Goal: Information Seeking & Learning: Understand process/instructions

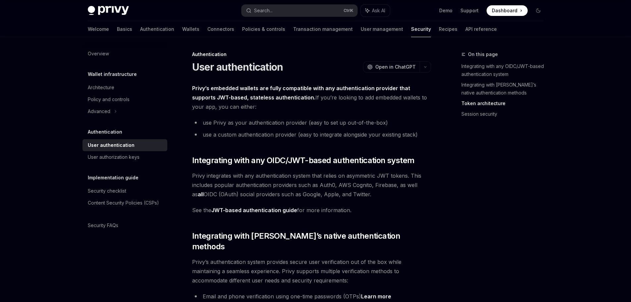
scroll to position [354, 0]
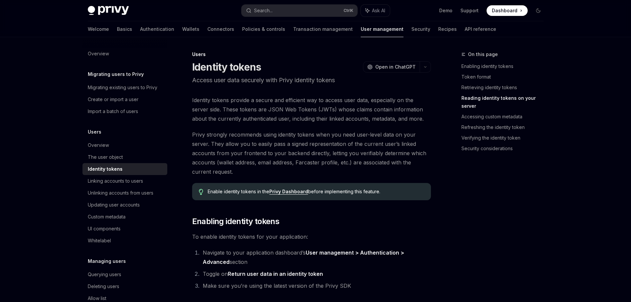
scroll to position [972, 0]
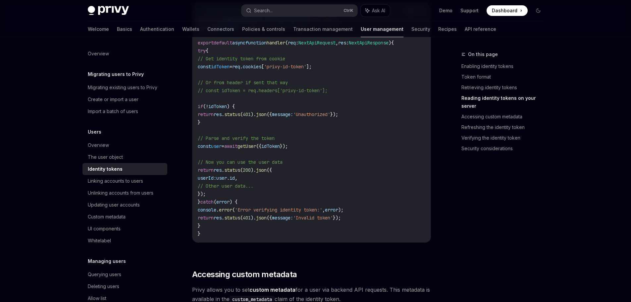
click at [359, 130] on code "// pages/api/example.ts import type { NextApiRequest , NextApiResponse } from '…" at bounding box center [312, 122] width 228 height 231
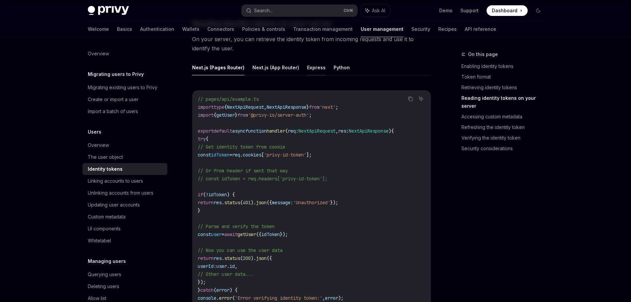
click at [311, 67] on button "Express" at bounding box center [316, 68] width 19 height 16
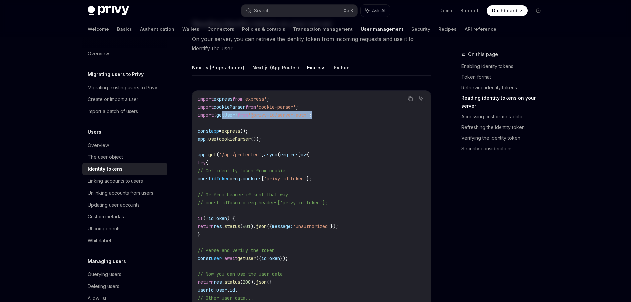
drag, startPoint x: 342, startPoint y: 116, endPoint x: 228, endPoint y: 112, distance: 114.7
click at [228, 112] on code "import express from 'express' ; import cookieParser from 'cookie-parser' ; impo…" at bounding box center [312, 238] width 228 height 286
click at [281, 129] on code "import express from 'express' ; import cookieParser from 'cookie-parser' ; impo…" at bounding box center [312, 238] width 228 height 286
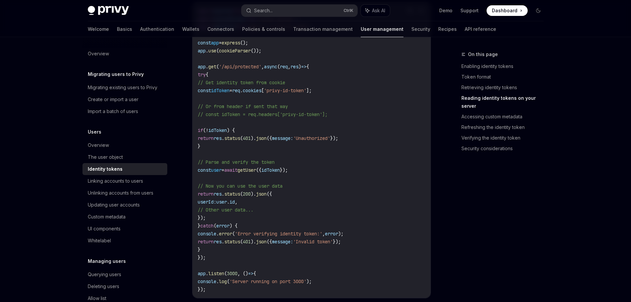
click at [256, 171] on span "getUser" at bounding box center [247, 170] width 19 height 6
click at [280, 172] on span "idToken" at bounding box center [270, 170] width 19 height 6
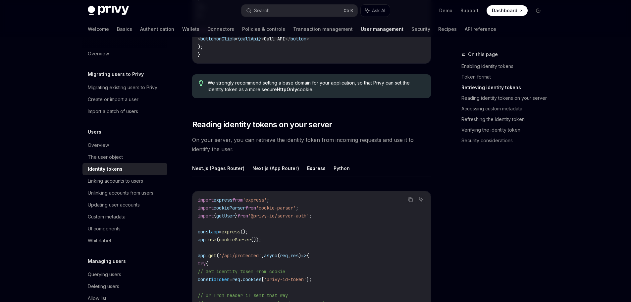
scroll to position [795, 0]
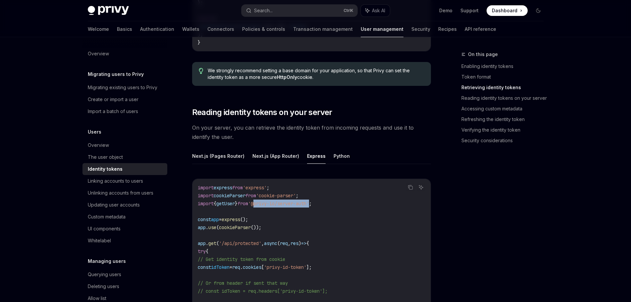
drag, startPoint x: 268, startPoint y: 203, endPoint x: 325, endPoint y: 201, distance: 57.7
click at [309, 201] on span "'@privy-io/server-auth'" at bounding box center [278, 203] width 61 height 6
copy span "@privy-io/server-auth"
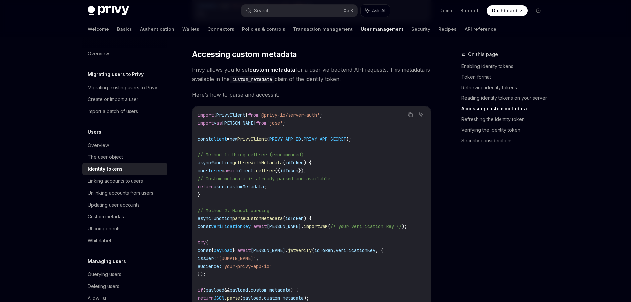
scroll to position [1237, 0]
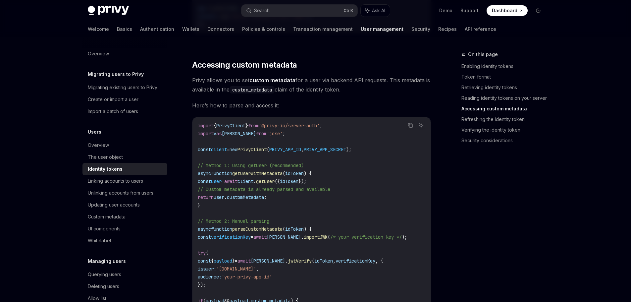
click at [254, 183] on span "client" at bounding box center [246, 181] width 16 height 6
drag, startPoint x: 379, startPoint y: 149, endPoint x: 197, endPoint y: 149, distance: 182.3
click at [197, 149] on div "import { PrivyClient } from '@privy-io/server-auth' ; import * as jose from 'jo…" at bounding box center [312, 249] width 238 height 264
copy span "const client = new PrivyClient ( PRIVY_APP_ID , PRIVY_APP_SECRET );"
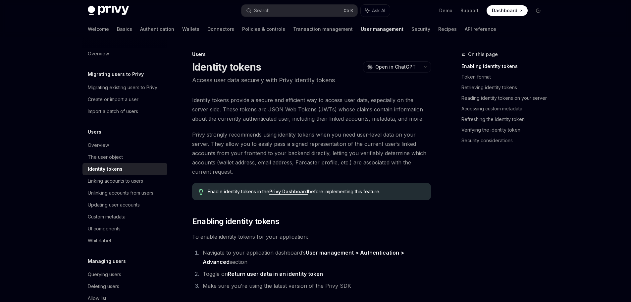
scroll to position [73, 0]
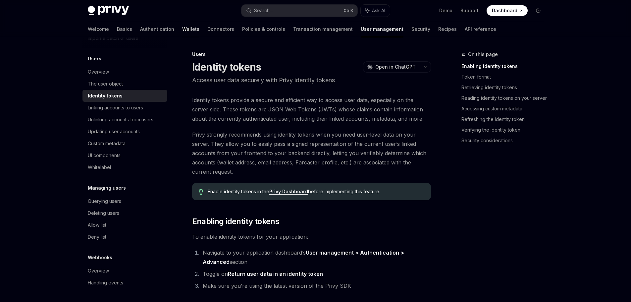
click at [182, 30] on link "Wallets" at bounding box center [190, 29] width 17 height 16
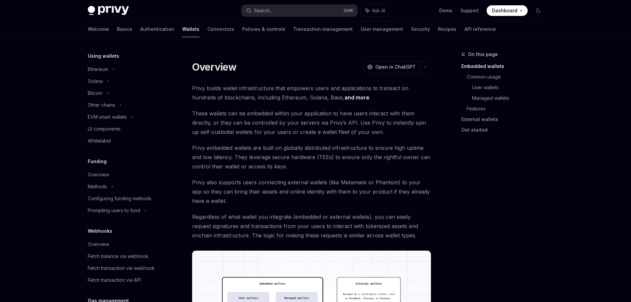
scroll to position [177, 0]
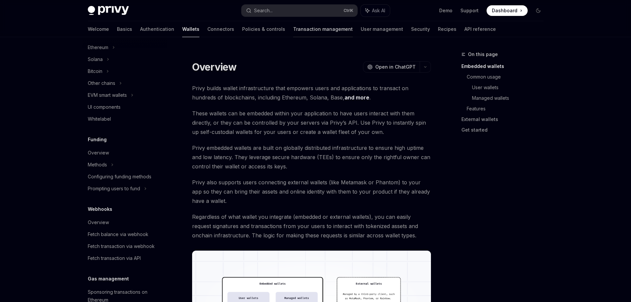
click at [293, 27] on link "Transaction management" at bounding box center [323, 29] width 60 height 16
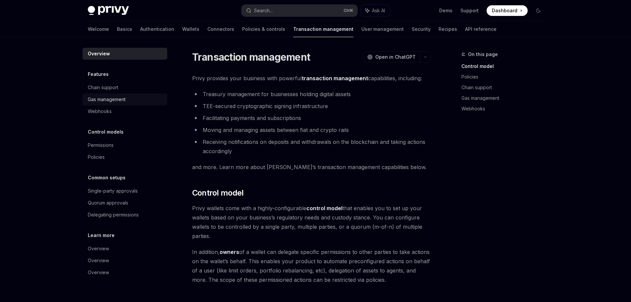
click at [108, 98] on div "Gas management" at bounding box center [107, 99] width 38 height 8
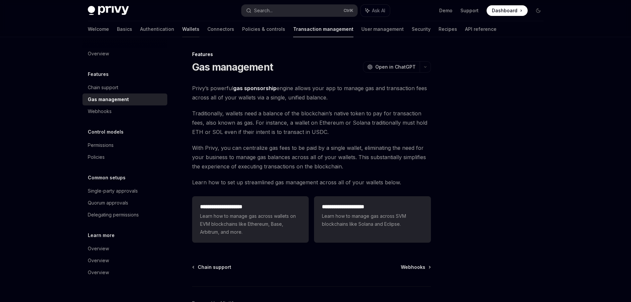
click at [182, 26] on link "Wallets" at bounding box center [190, 29] width 17 height 16
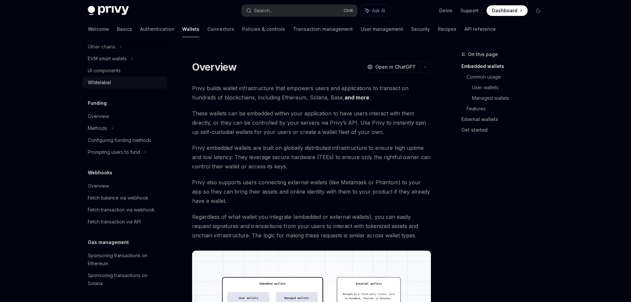
scroll to position [265, 0]
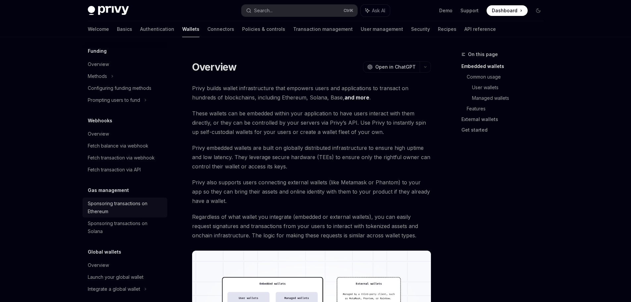
click at [116, 208] on div "Sponsoring transactions on Ethereum" at bounding box center [126, 207] width 76 height 16
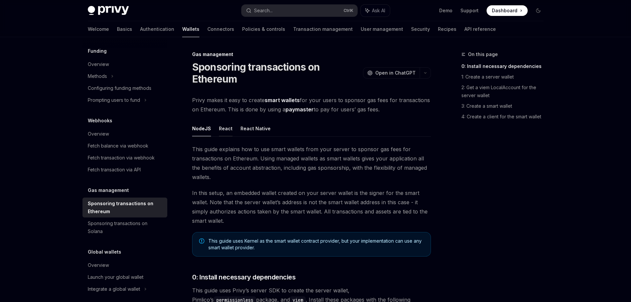
click at [223, 126] on button "React" at bounding box center [226, 129] width 14 height 16
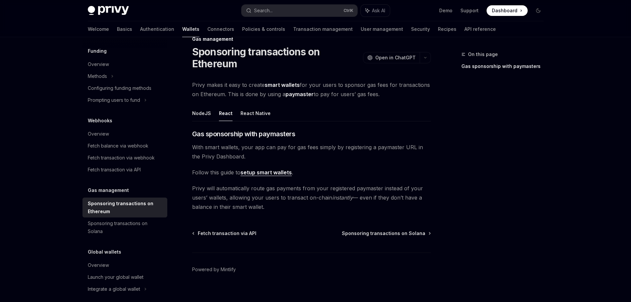
scroll to position [23, 0]
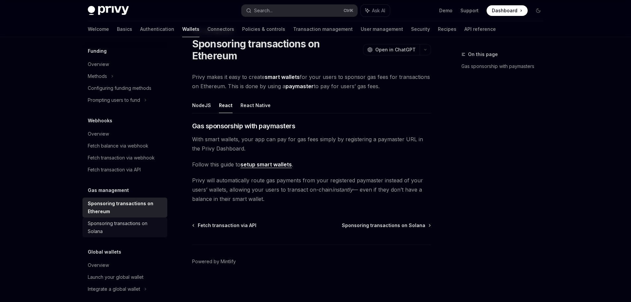
click at [107, 231] on div "Sponsoring transactions on Solana" at bounding box center [126, 227] width 76 height 16
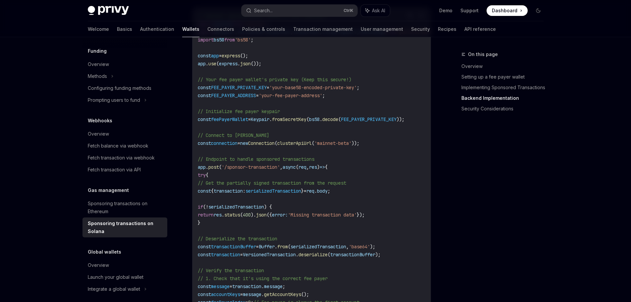
scroll to position [1084, 0]
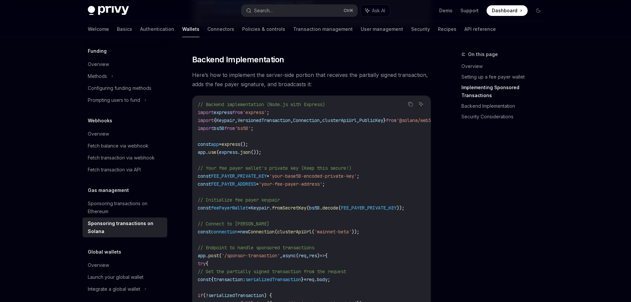
click at [269, 211] on span "Keypair" at bounding box center [260, 208] width 19 height 6
click at [373, 211] on span "FEE_PAYER_PRIVATE_KEY" at bounding box center [369, 208] width 56 height 6
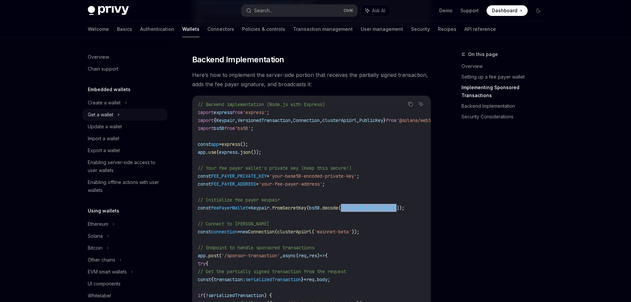
scroll to position [88, 0]
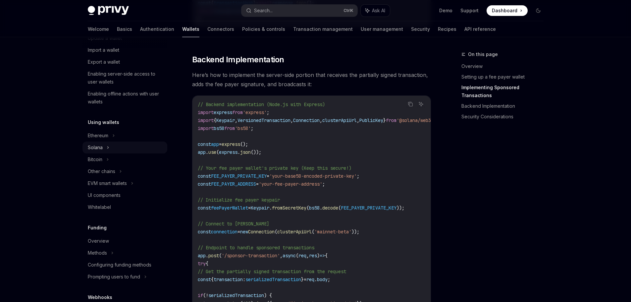
click at [101, 30] on div "Solana" at bounding box center [101, 26] width 26 height 8
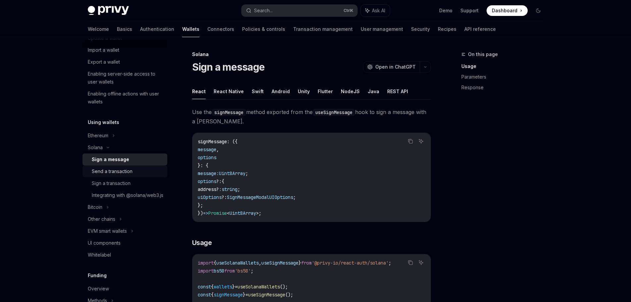
click at [118, 171] on div "Send a transaction" at bounding box center [112, 171] width 41 height 8
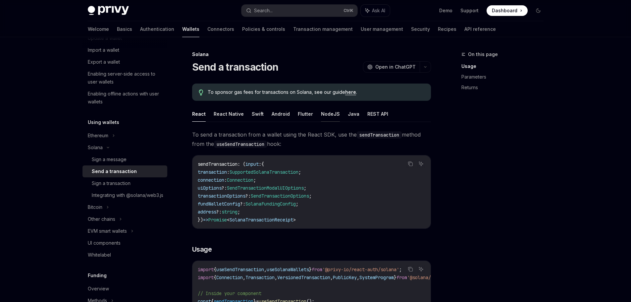
click at [326, 116] on button "NodeJS" at bounding box center [330, 114] width 19 height 16
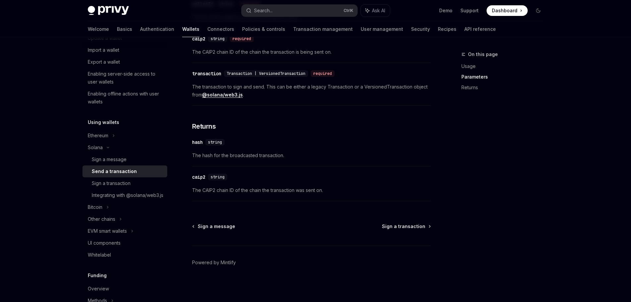
scroll to position [466, 0]
click at [124, 160] on div "Sign a message" at bounding box center [109, 159] width 35 height 8
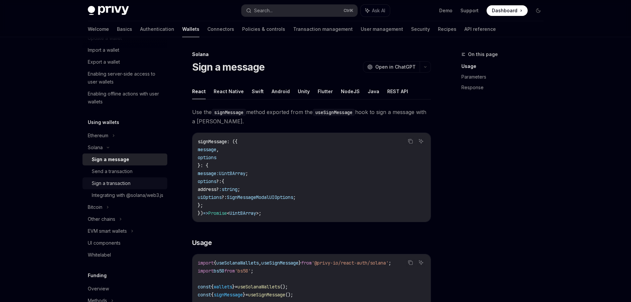
click at [123, 183] on div "Sign a transaction" at bounding box center [111, 183] width 39 height 8
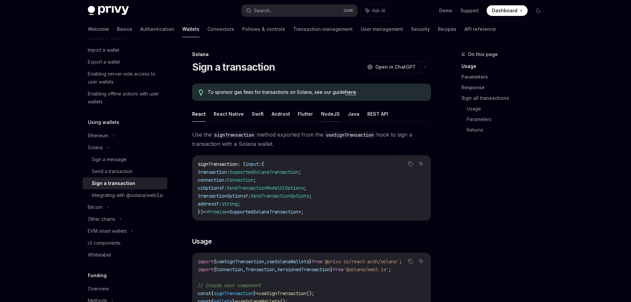
click at [326, 114] on button "NodeJS" at bounding box center [330, 114] width 19 height 16
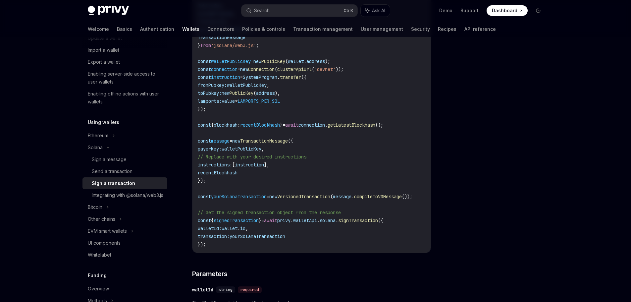
click at [248, 237] on span "yourSolanaTransaction" at bounding box center [258, 236] width 56 height 6
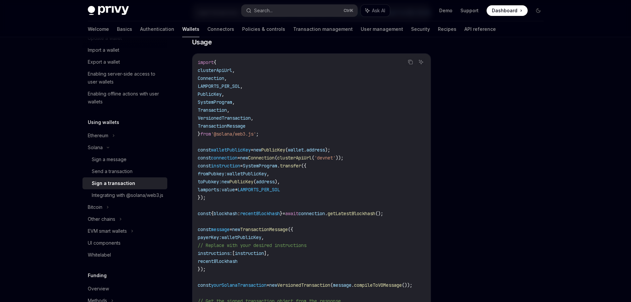
scroll to position [240, 0]
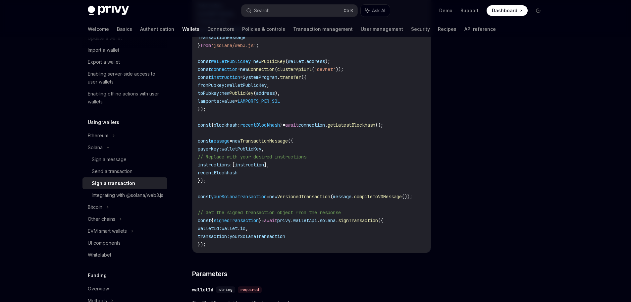
click at [274, 104] on span "LAMPORTS_PER_SOL" at bounding box center [259, 101] width 42 height 6
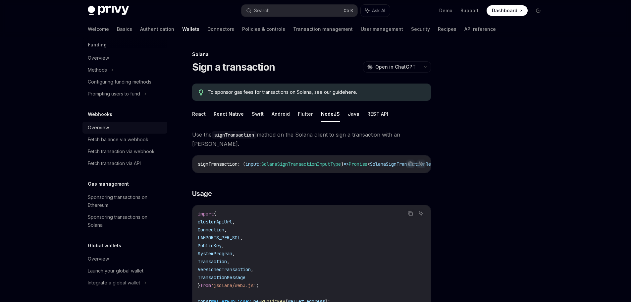
scroll to position [0, 0]
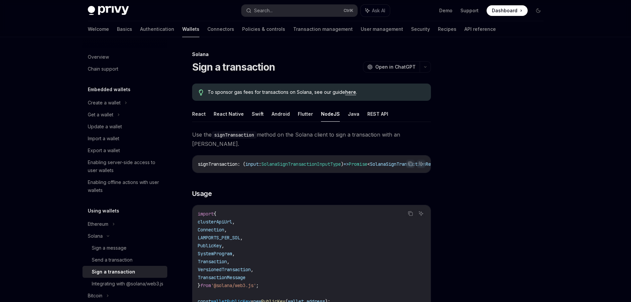
click at [182, 29] on link "Wallets" at bounding box center [190, 29] width 17 height 16
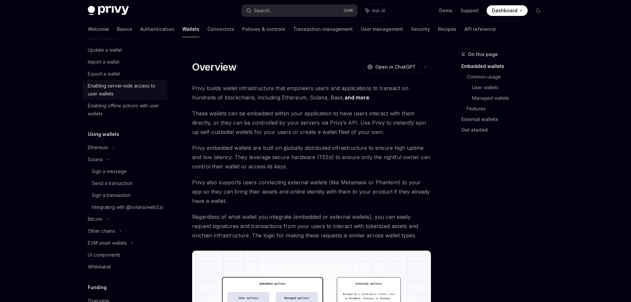
scroll to position [88, 0]
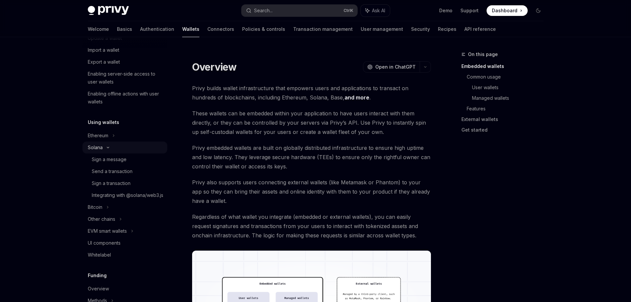
click at [105, 148] on icon at bounding box center [108, 147] width 8 height 3
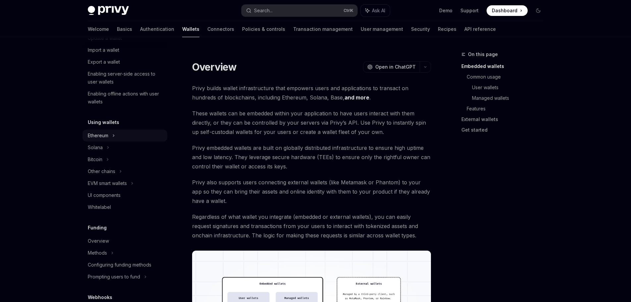
scroll to position [0, 0]
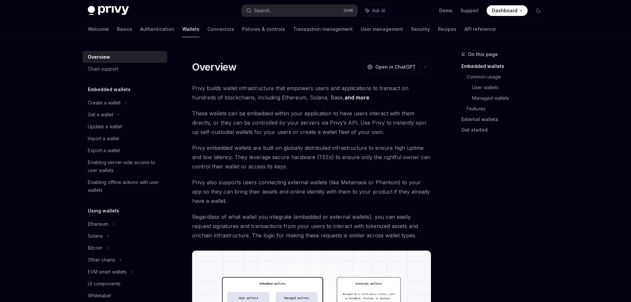
click at [182, 31] on link "Wallets" at bounding box center [190, 29] width 17 height 16
type textarea "*"
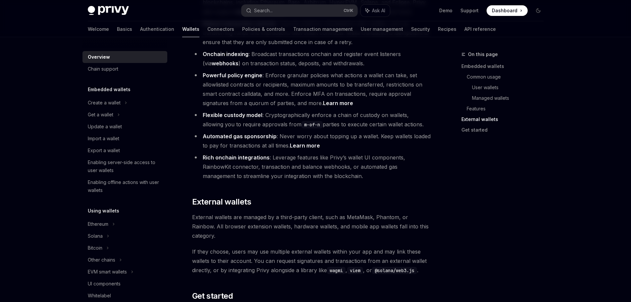
scroll to position [972, 0]
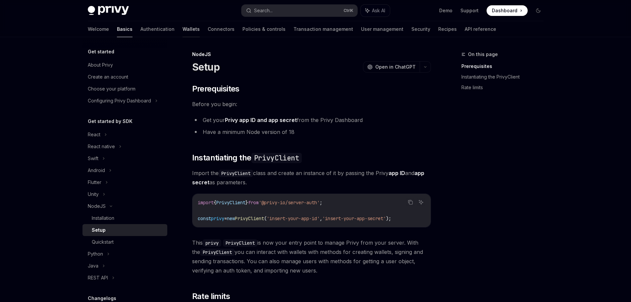
click at [183, 27] on link "Wallets" at bounding box center [191, 29] width 17 height 16
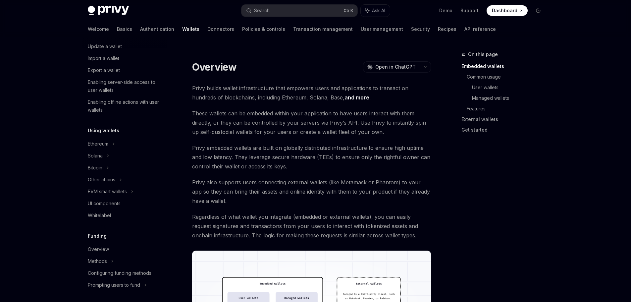
scroll to position [88, 0]
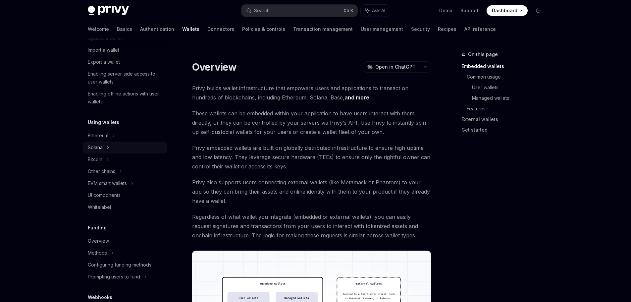
click at [117, 30] on icon at bounding box center [118, 26] width 3 height 8
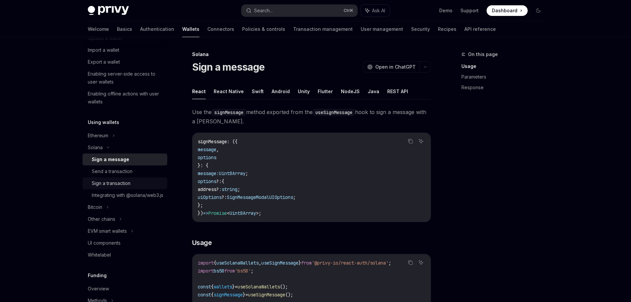
click at [105, 182] on div "Sign a transaction" at bounding box center [111, 183] width 39 height 8
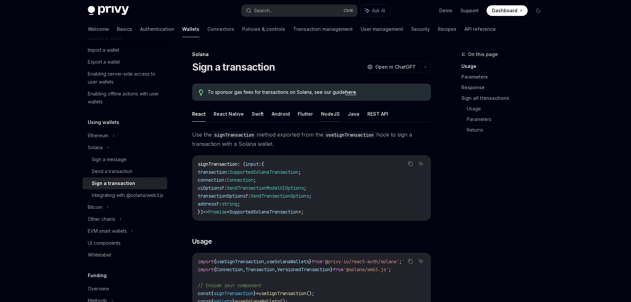
click at [327, 115] on button "NodeJS" at bounding box center [330, 114] width 19 height 16
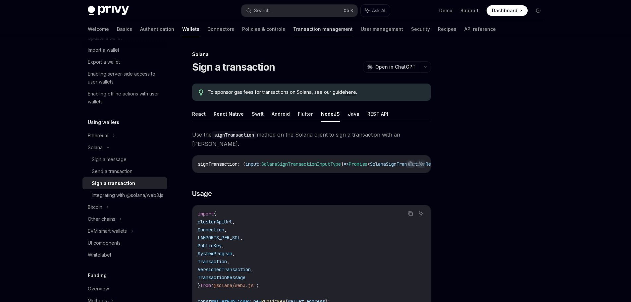
click at [293, 28] on link "Transaction management" at bounding box center [323, 29] width 60 height 16
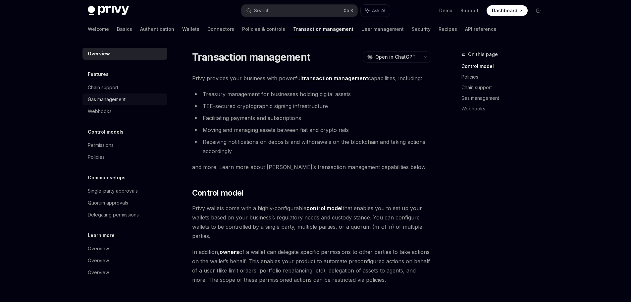
click at [104, 99] on div "Gas management" at bounding box center [107, 99] width 38 height 8
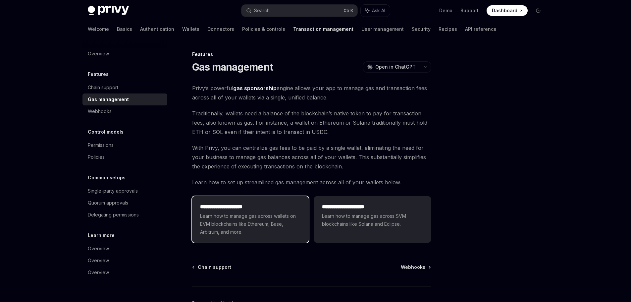
click at [246, 229] on span "Learn how to manage gas across wallets on EVM blockchains like Ethereum, Base, …" at bounding box center [250, 224] width 101 height 24
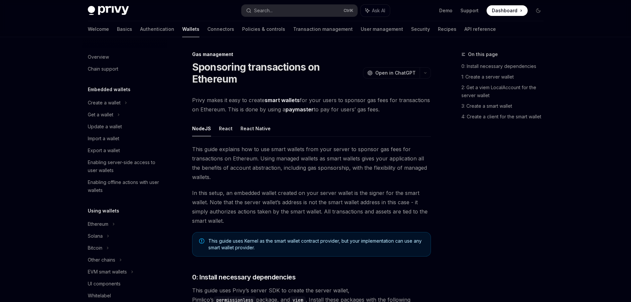
scroll to position [271, 0]
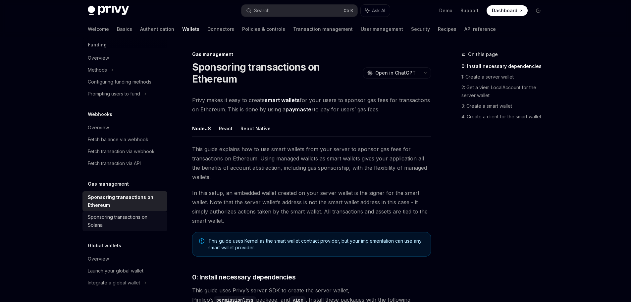
click at [110, 219] on div "Sponsoring transactions on Solana" at bounding box center [126, 221] width 76 height 16
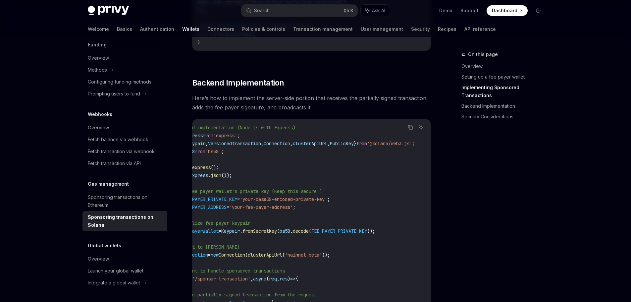
scroll to position [0, 61]
drag, startPoint x: 415, startPoint y: 148, endPoint x: 356, endPoint y: 149, distance: 58.7
click at [358, 146] on span "import { Keypair , VersionedTransaction , Connection , clusterApiUrl , PublicKe…" at bounding box center [291, 144] width 247 height 6
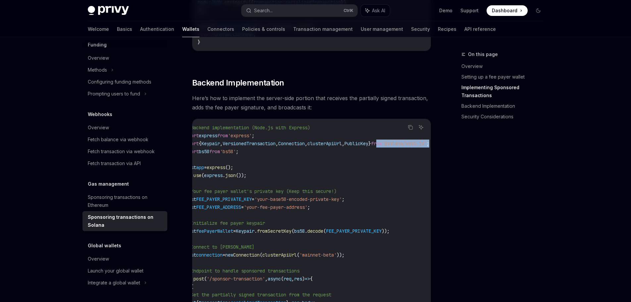
scroll to position [0, 0]
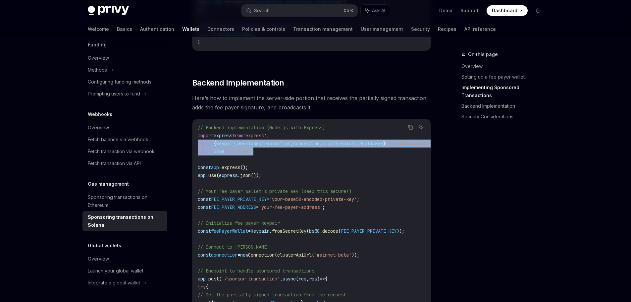
drag, startPoint x: 277, startPoint y: 157, endPoint x: 198, endPoint y: 149, distance: 79.2
copy code "import { Keypair , VersionedTransaction , Connection , clusterApiUrl , PublicKe…"
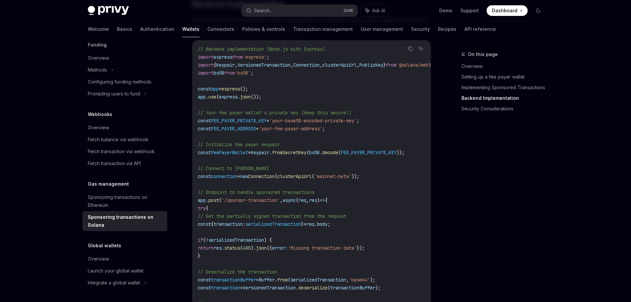
scroll to position [1149, 0]
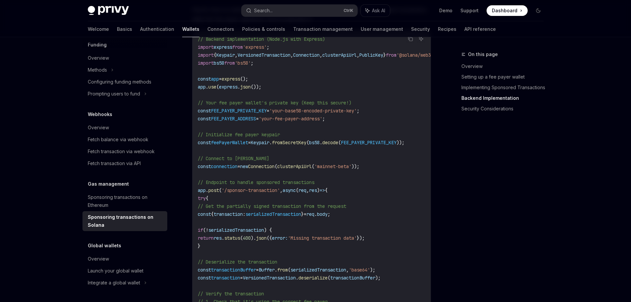
click at [392, 145] on span "FEE_PAYER_PRIVATE_KEY" at bounding box center [369, 143] width 56 height 6
click at [345, 169] on span "'mainnet-beta'" at bounding box center [332, 166] width 37 height 6
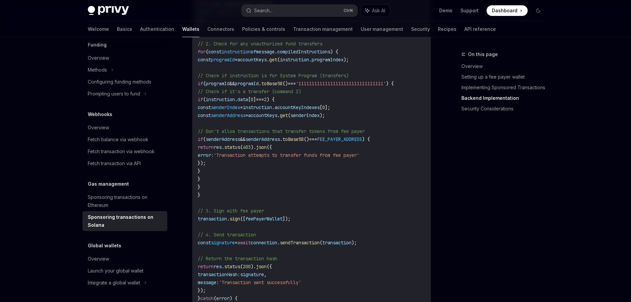
scroll to position [1591, 0]
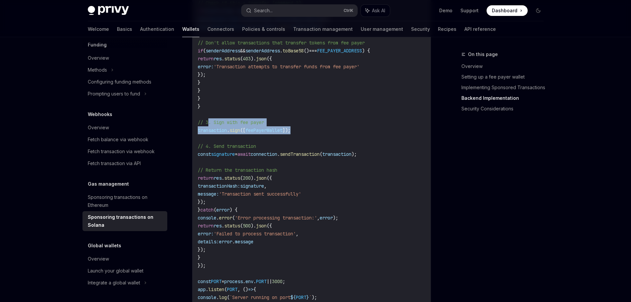
drag, startPoint x: 209, startPoint y: 129, endPoint x: 313, endPoint y: 135, distance: 103.9
click at [227, 133] on span "transaction" at bounding box center [212, 130] width 29 height 6
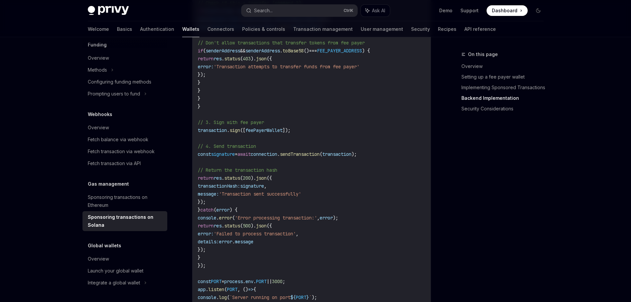
click at [283, 133] on span "feePayerWallet" at bounding box center [264, 130] width 37 height 6
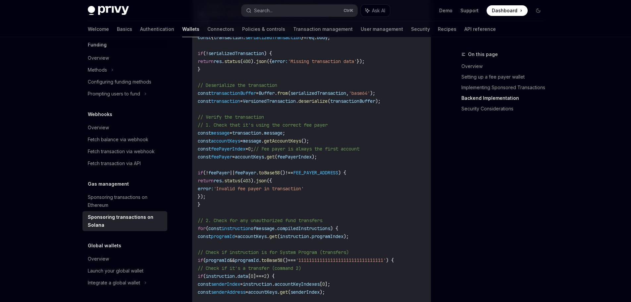
scroll to position [1237, 0]
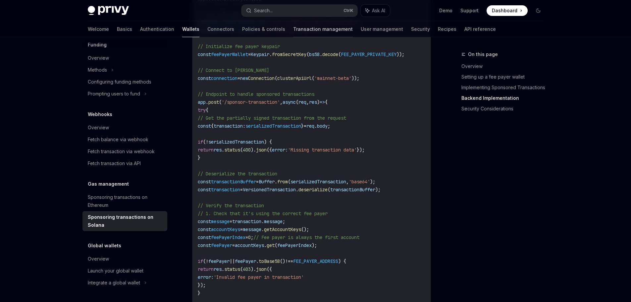
click at [293, 30] on link "Transaction management" at bounding box center [323, 29] width 60 height 16
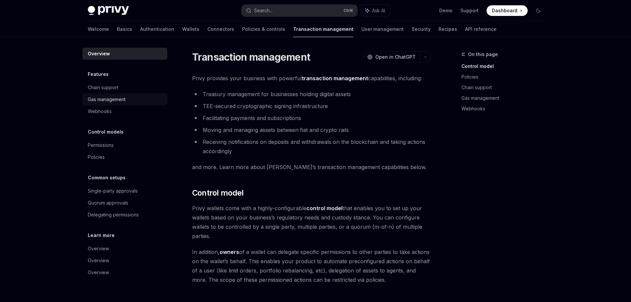
click at [119, 100] on div "Gas management" at bounding box center [107, 99] width 38 height 8
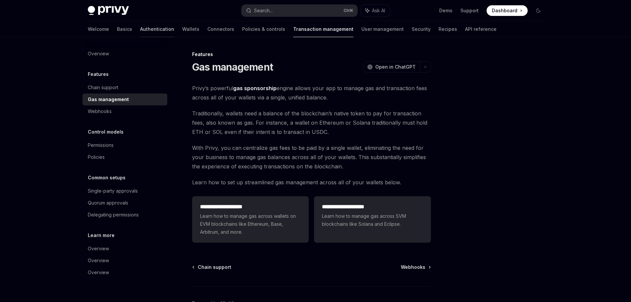
click at [140, 28] on link "Authentication" at bounding box center [157, 29] width 34 height 16
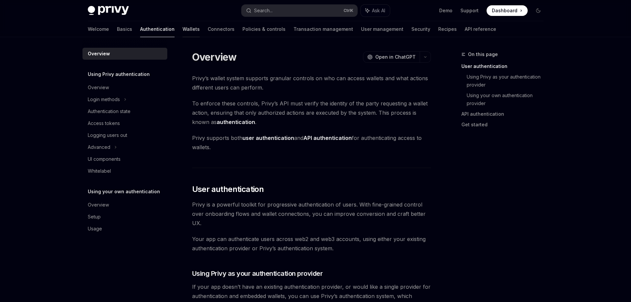
click at [183, 28] on link "Wallets" at bounding box center [191, 29] width 17 height 16
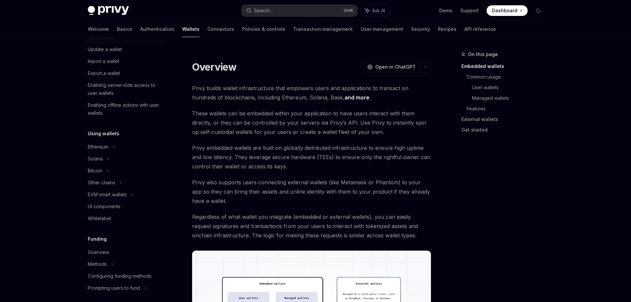
scroll to position [88, 0]
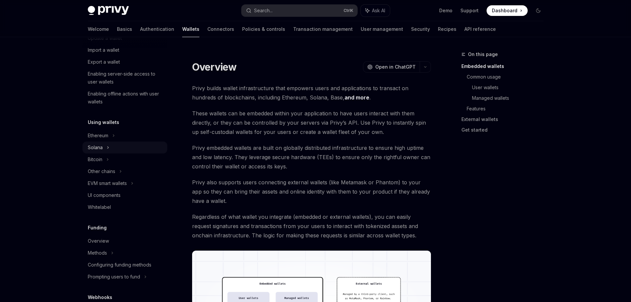
click at [105, 32] on div "Solana" at bounding box center [125, 26] width 85 height 12
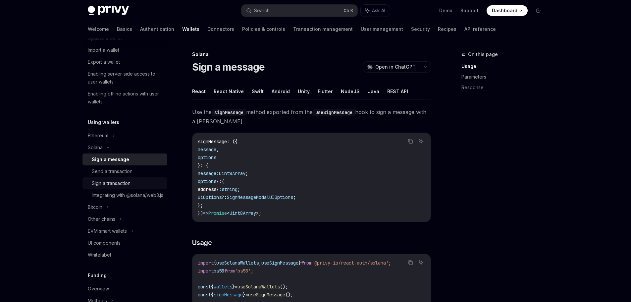
click at [110, 183] on div "Sign a transaction" at bounding box center [111, 183] width 39 height 8
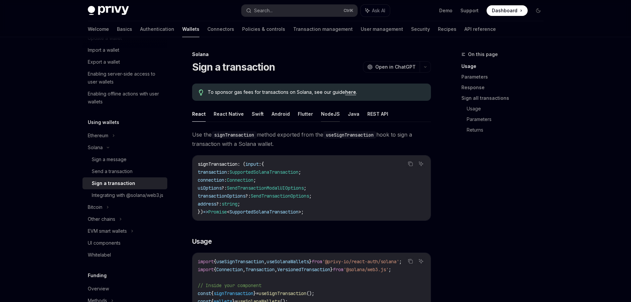
click at [330, 116] on button "NodeJS" at bounding box center [330, 114] width 19 height 16
type textarea "*"
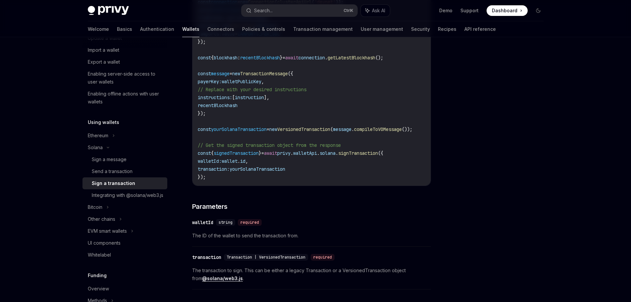
scroll to position [328, 0]
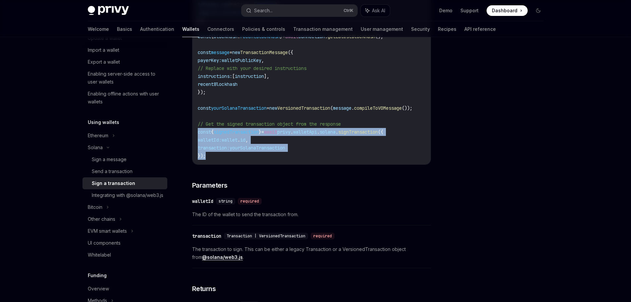
drag, startPoint x: 198, startPoint y: 134, endPoint x: 205, endPoint y: 156, distance: 23.4
click at [205, 156] on code "import { clusterApiUrl , Connection , LAMPORTS_PER_SOL , PublicKey , SystemProg…" at bounding box center [313, 20] width 231 height 278
copy code "const { signedTransaction } = await privy . walletApi . [GEOGRAPHIC_DATA] . sig…"
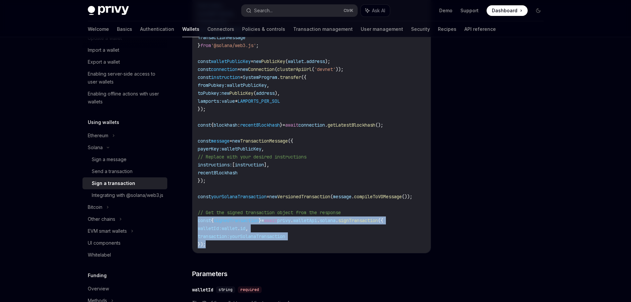
scroll to position [0, 0]
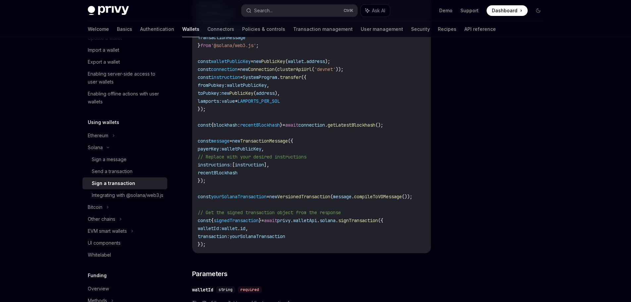
click at [248, 150] on span "walletPublicKey" at bounding box center [242, 149] width 40 height 6
click at [216, 167] on span "instructions:" at bounding box center [215, 165] width 34 height 6
click at [253, 167] on span "instruction" at bounding box center [249, 165] width 29 height 6
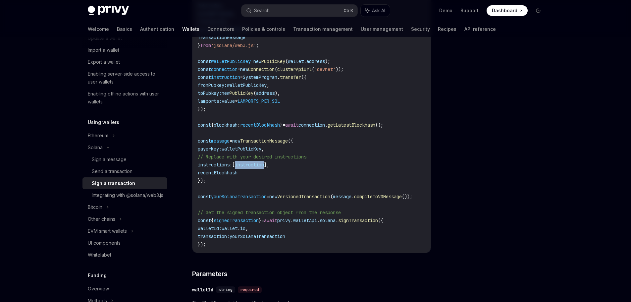
click at [253, 167] on span "instruction" at bounding box center [249, 165] width 29 height 6
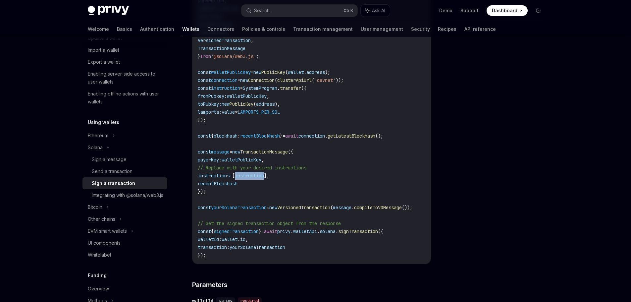
scroll to position [240, 0]
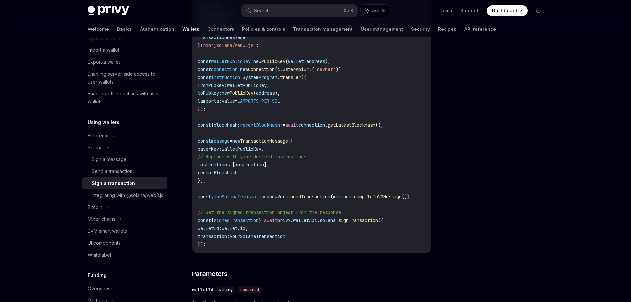
click at [277, 238] on span "yourSolanaTransaction" at bounding box center [258, 236] width 56 height 6
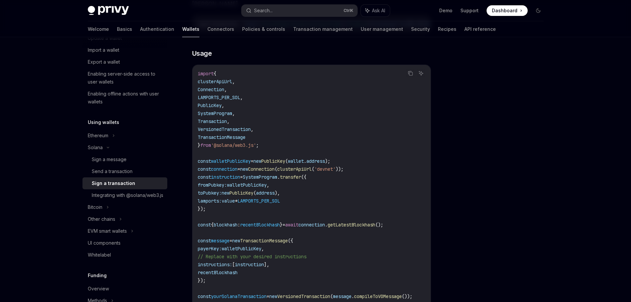
scroll to position [151, 0]
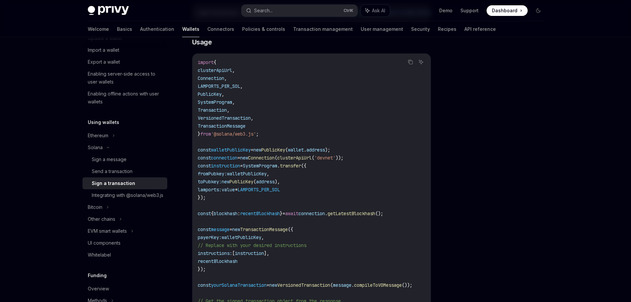
click at [237, 153] on span "walletPublicKey" at bounding box center [231, 150] width 40 height 6
click at [230, 167] on span "instruction" at bounding box center [225, 166] width 29 height 6
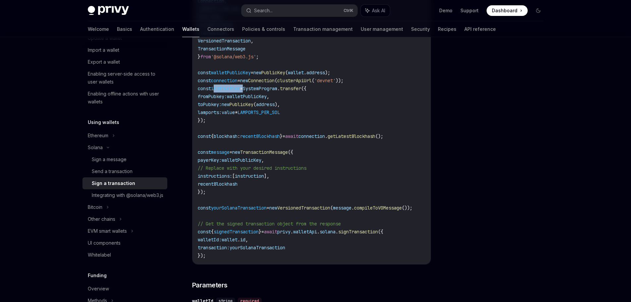
scroll to position [240, 0]
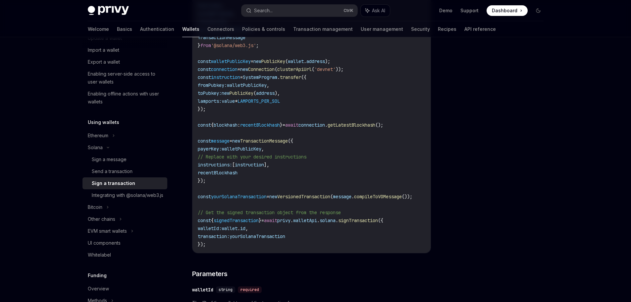
click at [220, 87] on span "fromPubkey:" at bounding box center [212, 85] width 29 height 6
click at [249, 86] on span "walletPublicKey" at bounding box center [247, 85] width 40 height 6
click at [208, 94] on span "toPubkey:" at bounding box center [210, 93] width 24 height 6
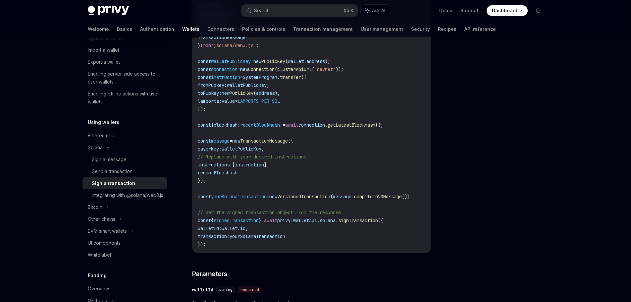
click at [208, 94] on span "toPubkey:" at bounding box center [210, 93] width 24 height 6
click at [275, 96] on span "address" at bounding box center [265, 93] width 19 height 6
click at [206, 104] on span "lamports:" at bounding box center [210, 101] width 24 height 6
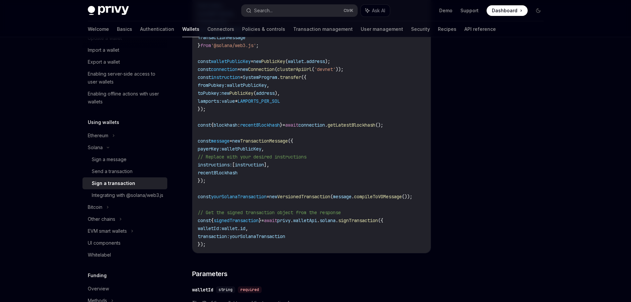
click at [277, 104] on span "LAMPORTS_PER_SOL" at bounding box center [259, 101] width 42 height 6
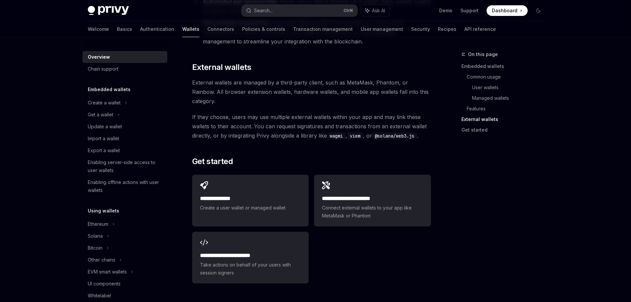
click at [182, 29] on link "Wallets" at bounding box center [190, 29] width 17 height 16
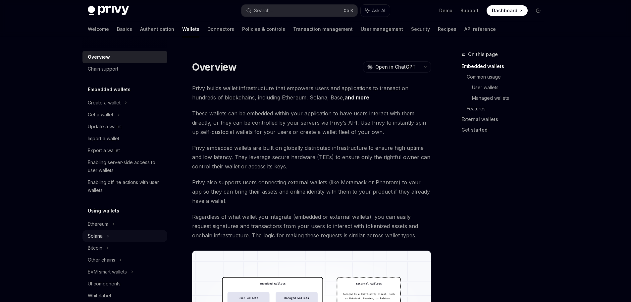
click at [99, 119] on div "Solana" at bounding box center [101, 115] width 26 height 8
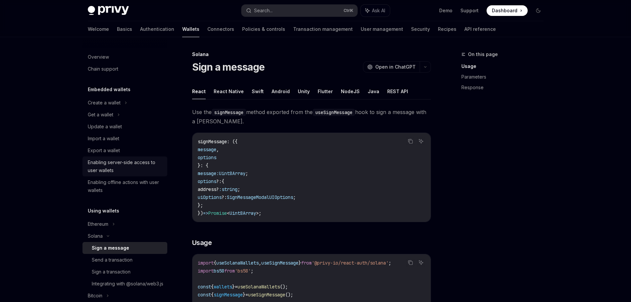
scroll to position [88, 0]
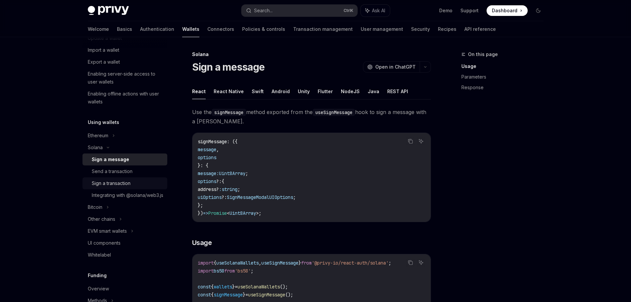
click at [117, 183] on div "Sign a transaction" at bounding box center [111, 183] width 39 height 8
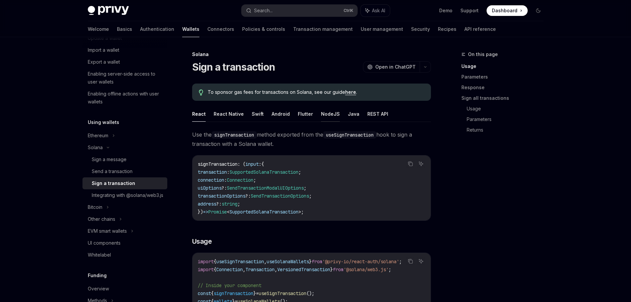
click at [331, 116] on button "NodeJS" at bounding box center [330, 114] width 19 height 16
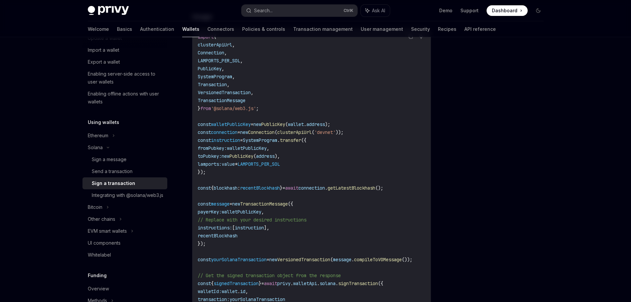
scroll to position [265, 0]
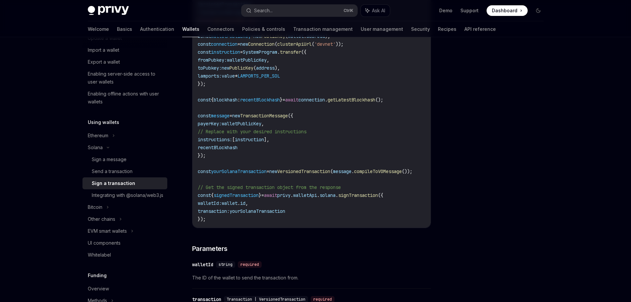
click at [317, 198] on span "walletApi" at bounding box center [305, 195] width 24 height 6
click at [336, 198] on span "solana" at bounding box center [328, 195] width 16 height 6
drag, startPoint x: 204, startPoint y: 207, endPoint x: 274, endPoint y: 207, distance: 70.6
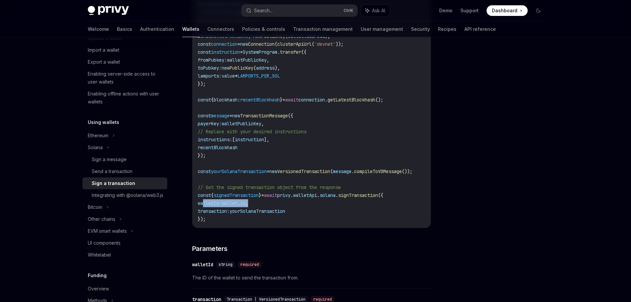
click at [274, 207] on code "import { clusterApiUrl , Connection , LAMPORTS_PER_SOL , PublicKey , SystemProg…" at bounding box center [313, 84] width 231 height 278
click at [285, 213] on span "yourSolanaTransaction" at bounding box center [258, 211] width 56 height 6
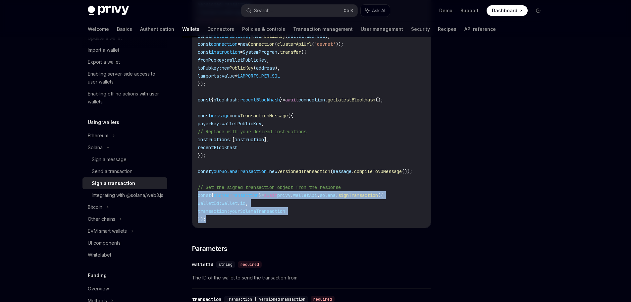
drag, startPoint x: 198, startPoint y: 199, endPoint x: 210, endPoint y: 219, distance: 23.5
click at [210, 219] on code "import { clusterApiUrl , Connection , LAMPORTS_PER_SOL , PublicKey , SystemProg…" at bounding box center [313, 84] width 231 height 278
copy code "const { signedTransaction } = await privy . walletApi . [GEOGRAPHIC_DATA] . sig…"
click at [291, 198] on span "privy" at bounding box center [283, 195] width 13 height 6
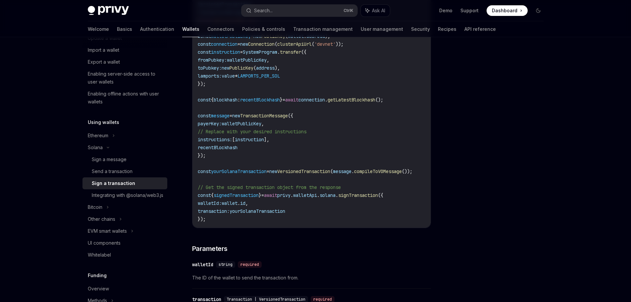
click at [291, 198] on span "privy" at bounding box center [283, 195] width 13 height 6
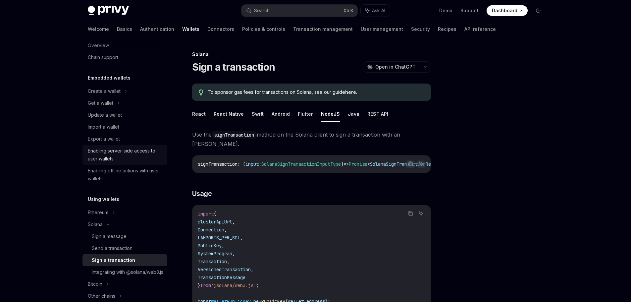
scroll to position [0, 0]
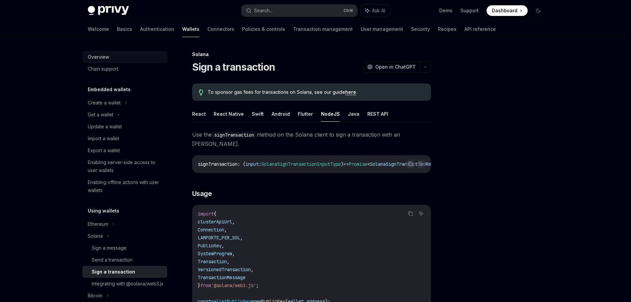
click at [108, 57] on div "Overview" at bounding box center [98, 57] width 21 height 8
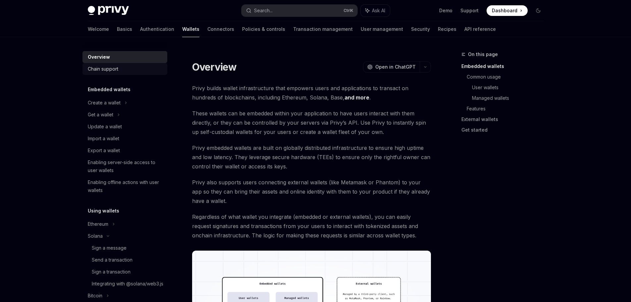
click at [107, 65] on div "Chain support" at bounding box center [103, 69] width 30 height 8
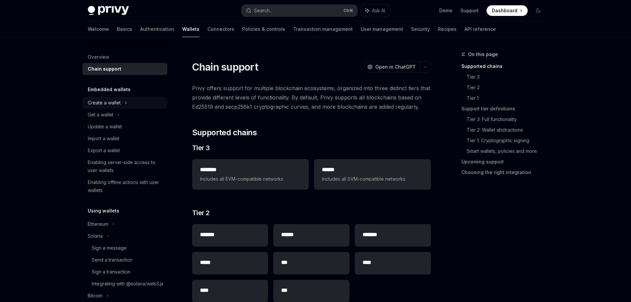
click at [118, 105] on div "Create a wallet" at bounding box center [104, 103] width 33 height 8
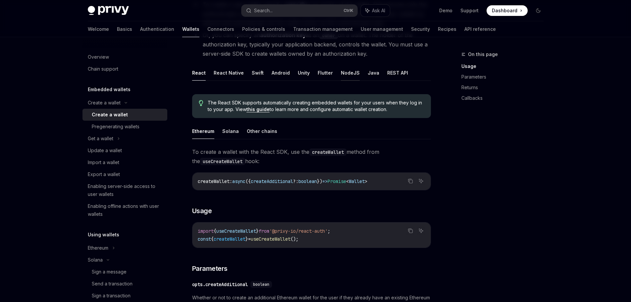
scroll to position [88, 0]
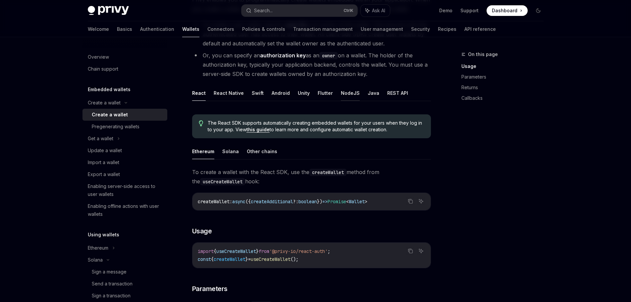
click at [349, 93] on button "NodeJS" at bounding box center [350, 93] width 19 height 16
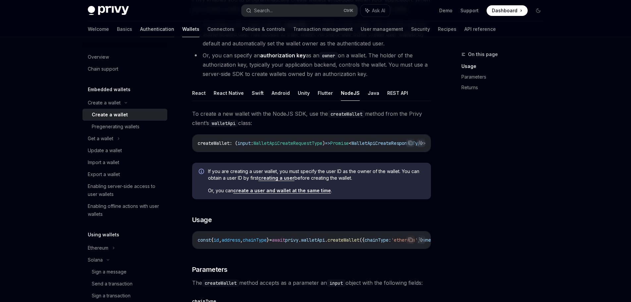
click at [140, 28] on link "Authentication" at bounding box center [157, 29] width 34 height 16
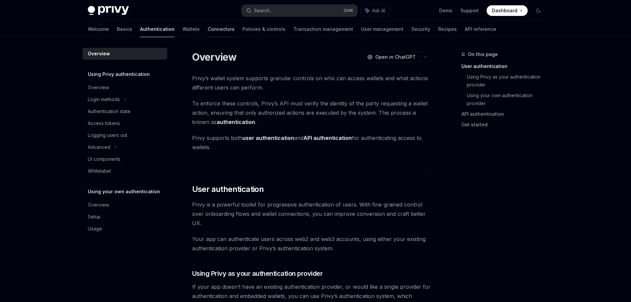
click at [208, 27] on link "Connectors" at bounding box center [221, 29] width 27 height 16
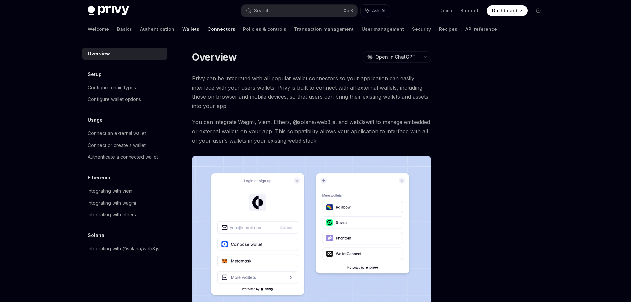
click at [182, 27] on link "Wallets" at bounding box center [190, 29] width 17 height 16
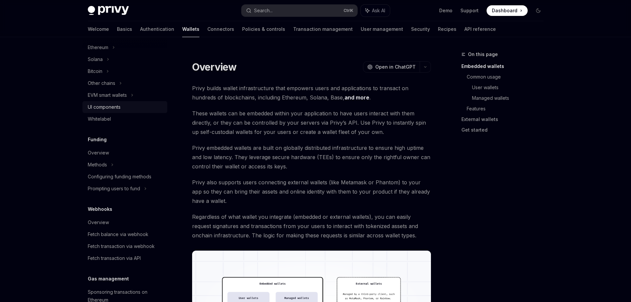
scroll to position [88, 0]
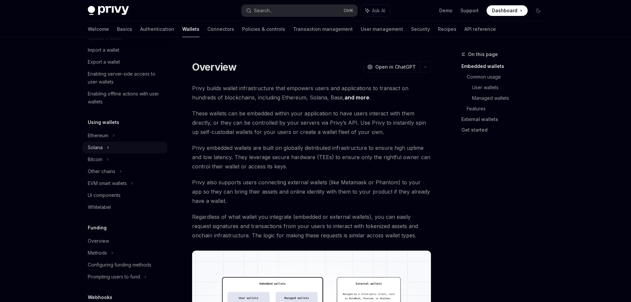
click at [97, 30] on div "Solana" at bounding box center [101, 26] width 26 height 8
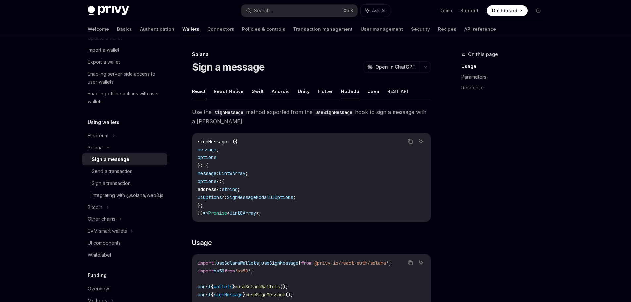
click at [348, 89] on button "NodeJS" at bounding box center [350, 92] width 19 height 16
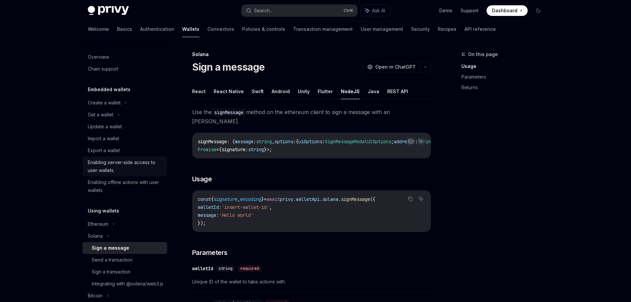
scroll to position [88, 0]
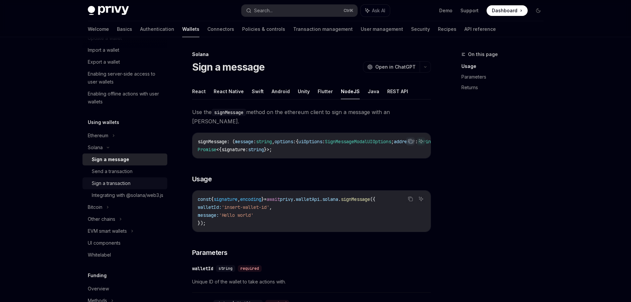
click at [107, 183] on div "Sign a transaction" at bounding box center [111, 183] width 39 height 8
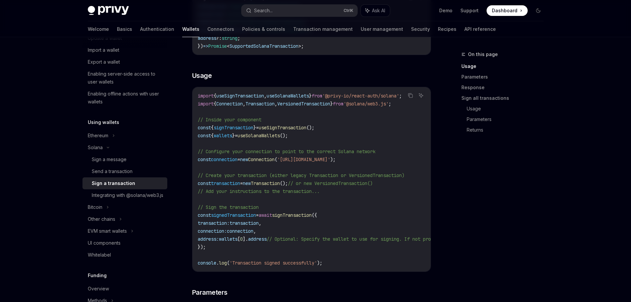
scroll to position [177, 0]
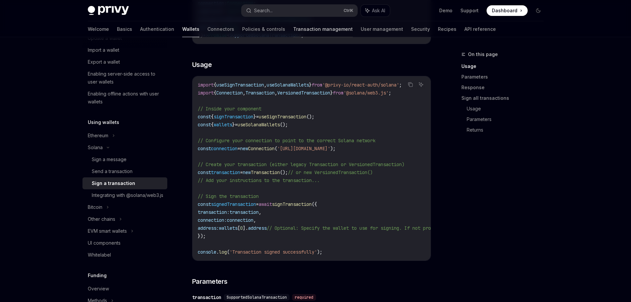
click at [293, 28] on link "Transaction management" at bounding box center [323, 29] width 60 height 16
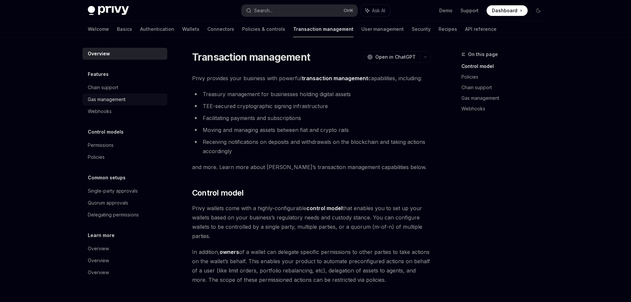
click at [104, 98] on div "Gas management" at bounding box center [107, 99] width 38 height 8
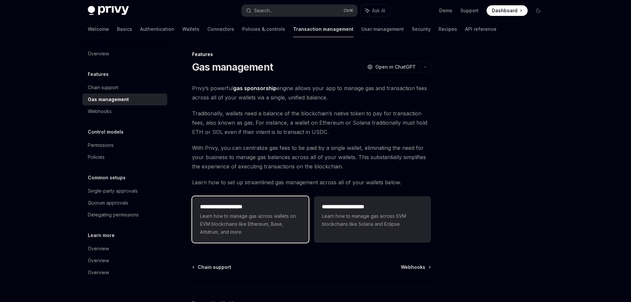
click at [222, 232] on span "Learn how to manage gas across wallets on EVM blockchains like Ethereum, Base, …" at bounding box center [250, 224] width 101 height 24
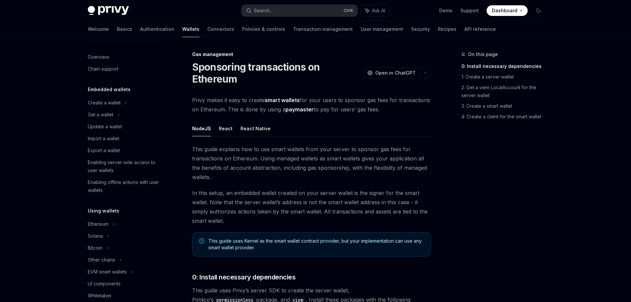
scroll to position [271, 0]
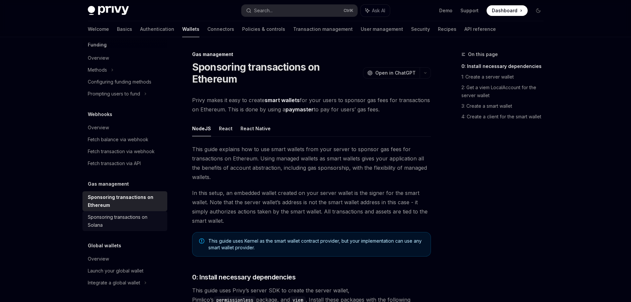
click at [110, 218] on div "Sponsoring transactions on Solana" at bounding box center [126, 221] width 76 height 16
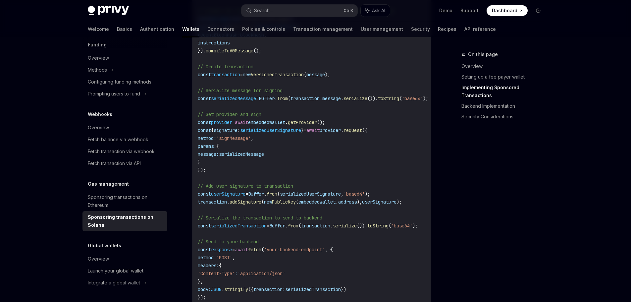
scroll to position [795, 0]
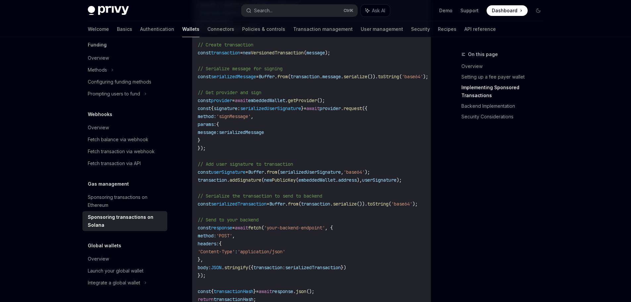
click at [264, 135] on span "serializedMessage" at bounding box center [241, 132] width 45 height 6
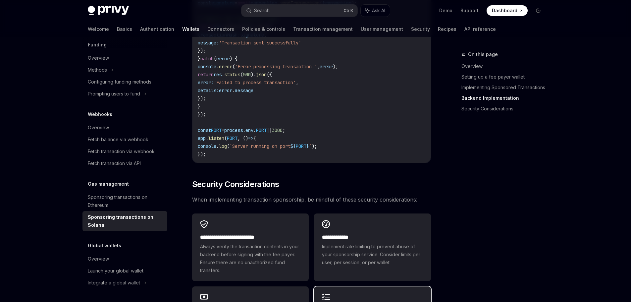
scroll to position [1679, 0]
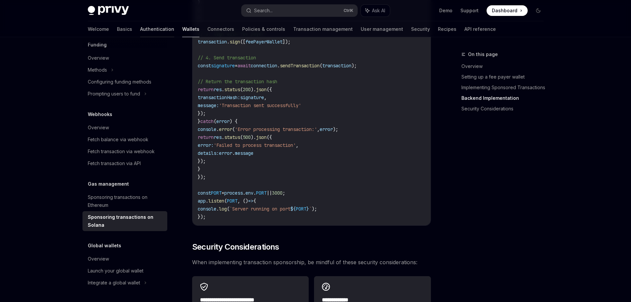
click at [140, 28] on link "Authentication" at bounding box center [157, 29] width 34 height 16
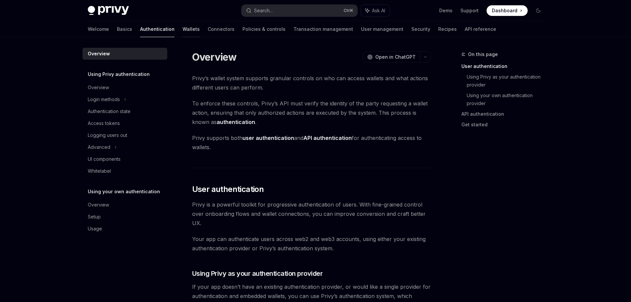
click at [183, 30] on link "Wallets" at bounding box center [191, 29] width 17 height 16
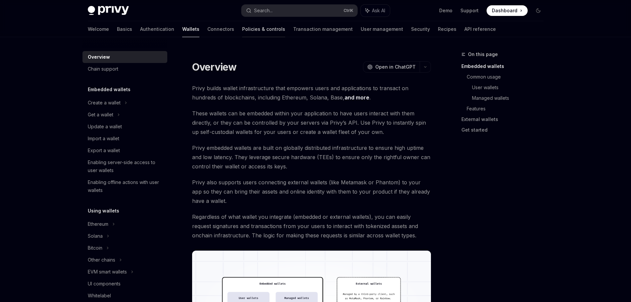
click at [242, 29] on link "Policies & controls" at bounding box center [263, 29] width 43 height 16
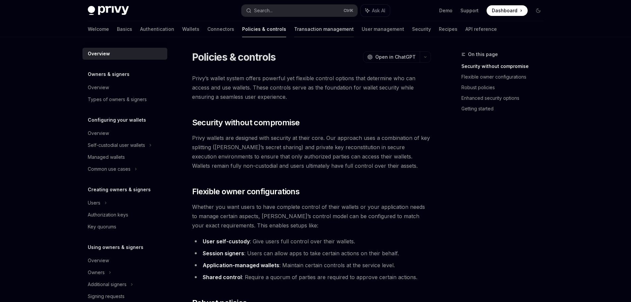
click at [294, 29] on link "Transaction management" at bounding box center [324, 29] width 60 height 16
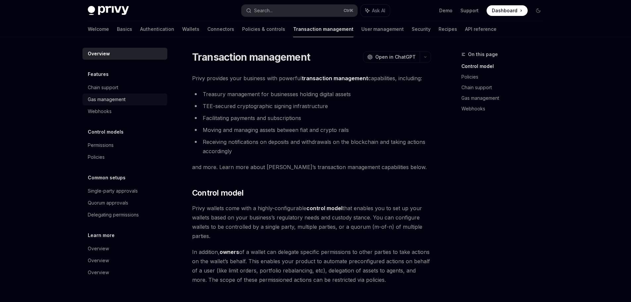
click at [103, 98] on div "Gas management" at bounding box center [107, 99] width 38 height 8
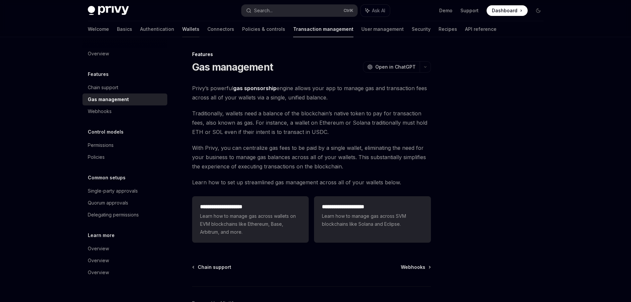
click at [182, 23] on link "Wallets" at bounding box center [190, 29] width 17 height 16
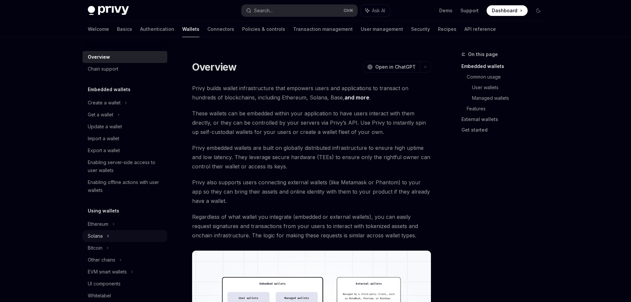
click at [102, 119] on div "Solana" at bounding box center [101, 115] width 26 height 8
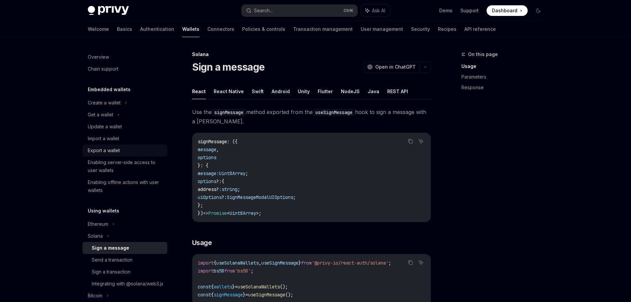
scroll to position [88, 0]
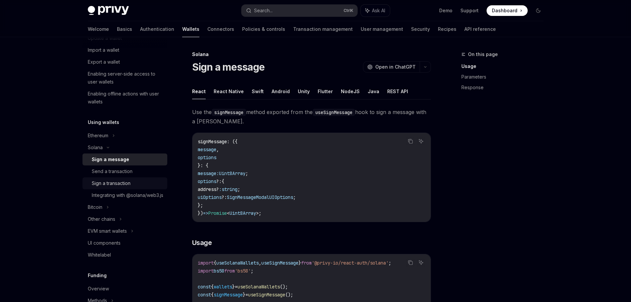
click at [114, 183] on div "Sign a transaction" at bounding box center [111, 183] width 39 height 8
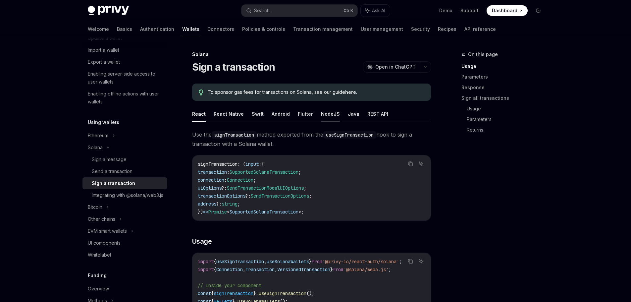
click at [325, 113] on button "NodeJS" at bounding box center [330, 114] width 19 height 16
type textarea "*"
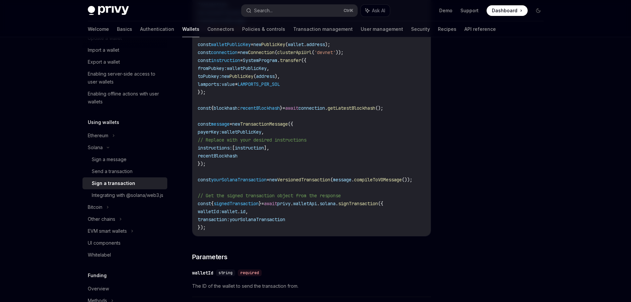
scroll to position [265, 0]
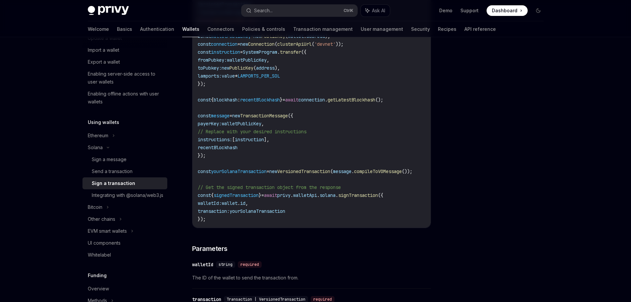
click at [266, 212] on span "yourSolanaTransaction" at bounding box center [258, 211] width 56 height 6
click at [376, 174] on span "compileToV0Message" at bounding box center [378, 171] width 48 height 6
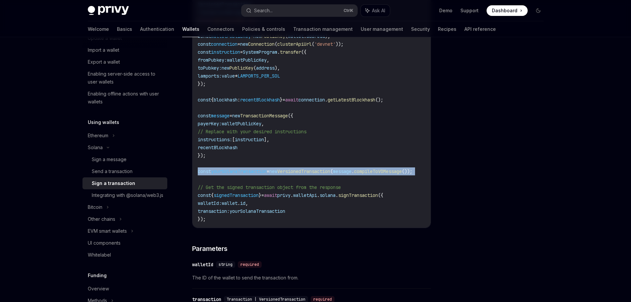
click at [376, 174] on span "compileToV0Message" at bounding box center [378, 171] width 48 height 6
copy code "const yourSolanaTransaction = new VersionedTransaction ( message . compileToV0M…"
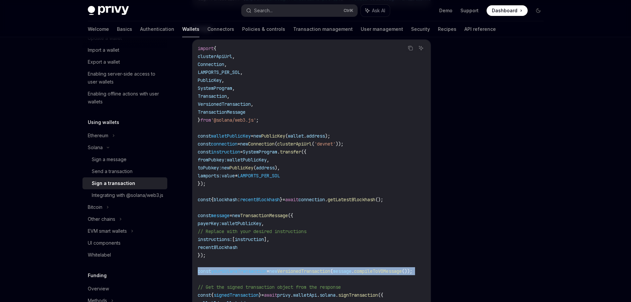
scroll to position [177, 0]
